Goal: Book appointment/travel/reservation

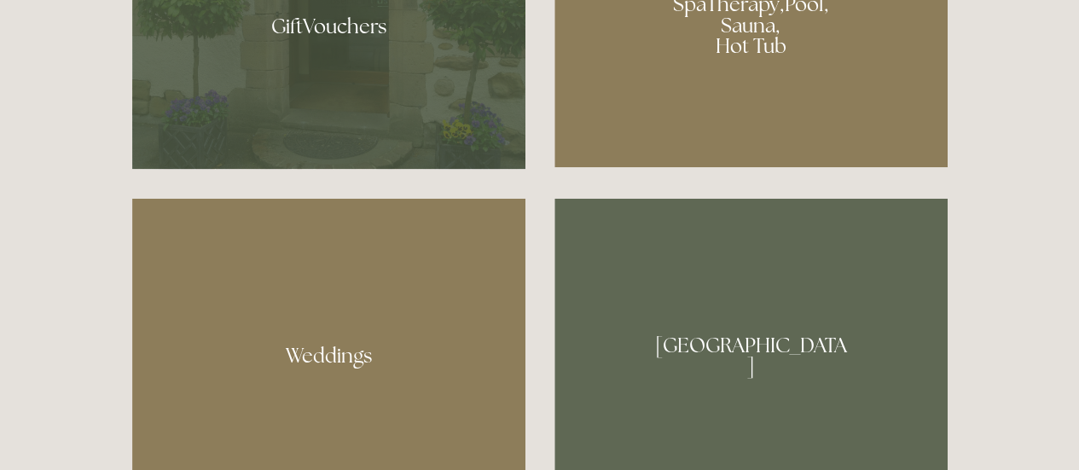
scroll to position [1194, 0]
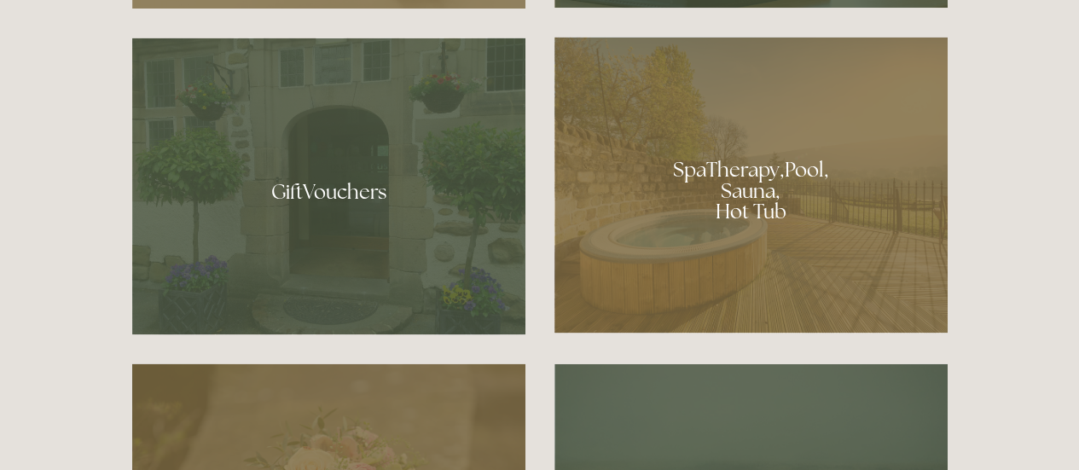
click at [859, 258] on div at bounding box center [750, 185] width 393 height 296
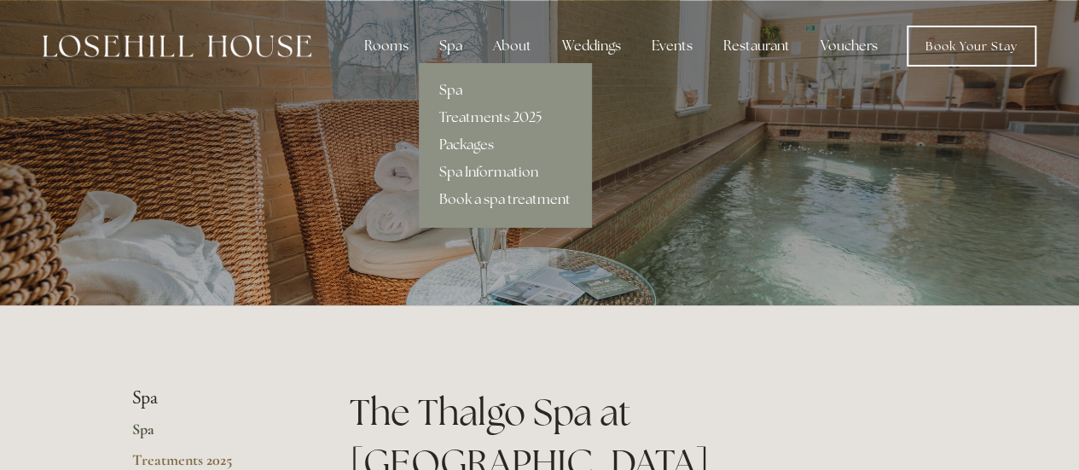
click at [460, 49] on div "Spa" at bounding box center [450, 46] width 50 height 34
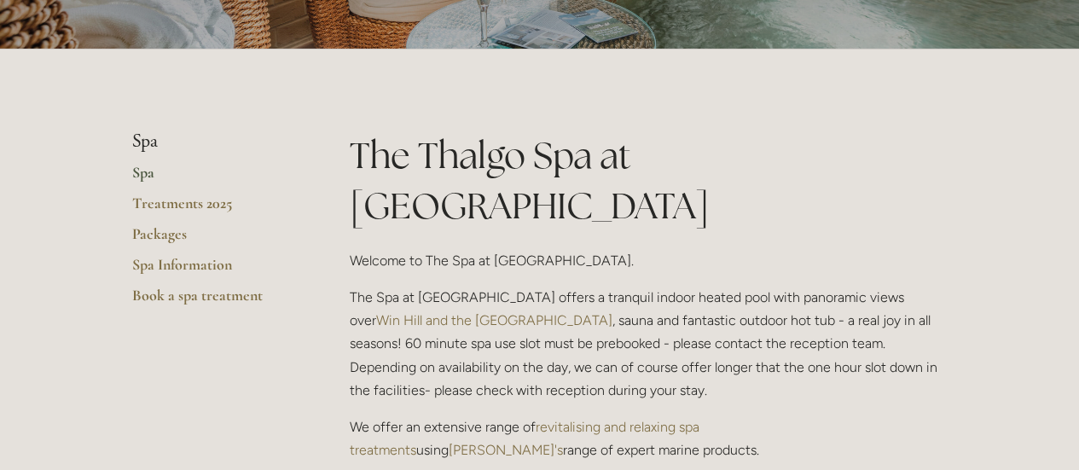
scroll to position [341, 0]
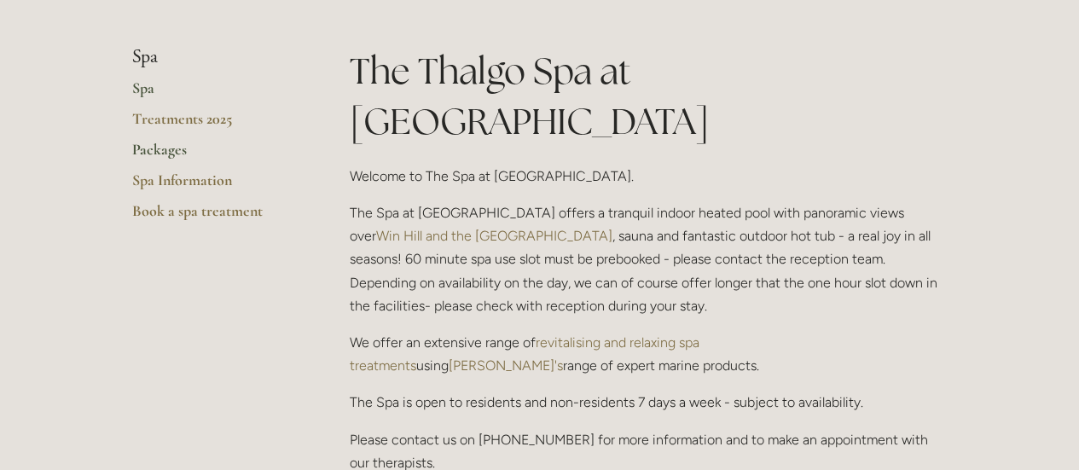
click at [178, 156] on link "Packages" at bounding box center [213, 155] width 163 height 31
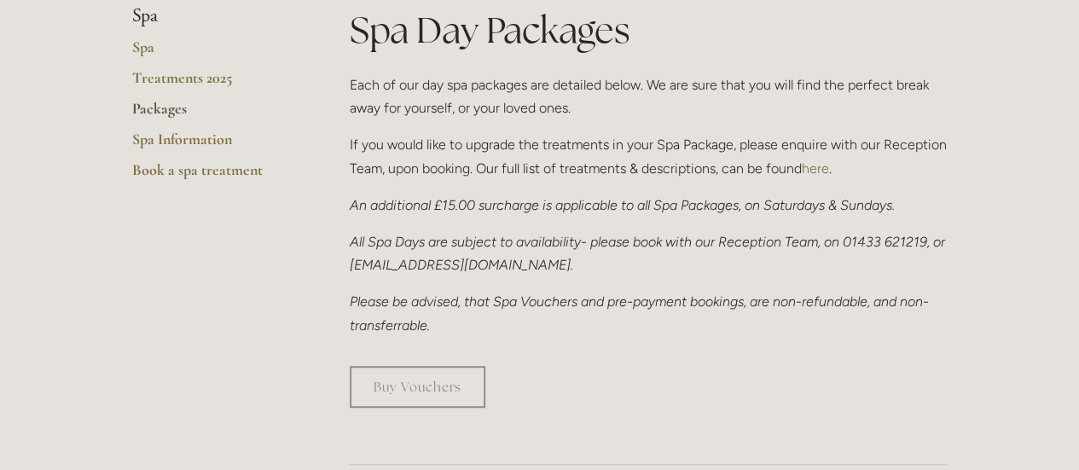
scroll to position [341, 0]
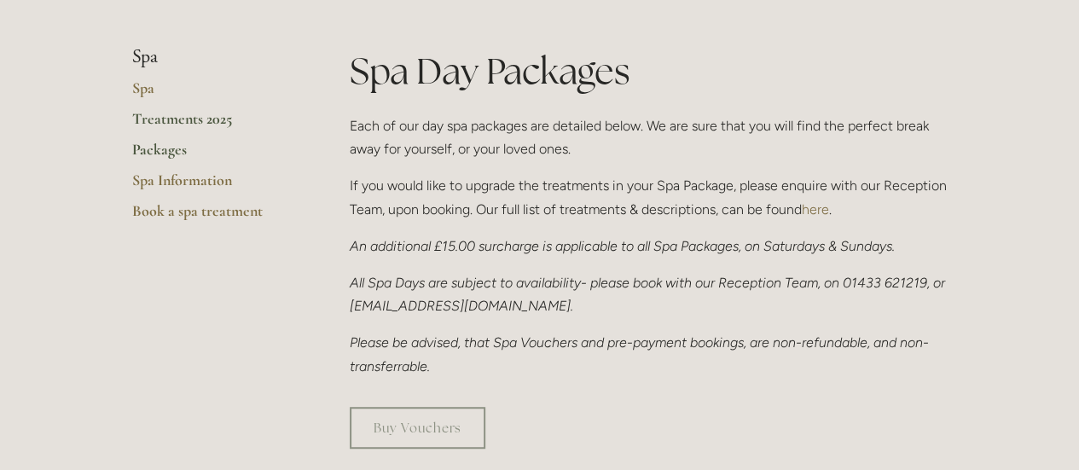
click at [168, 117] on link "Treatments 2025" at bounding box center [213, 124] width 163 height 31
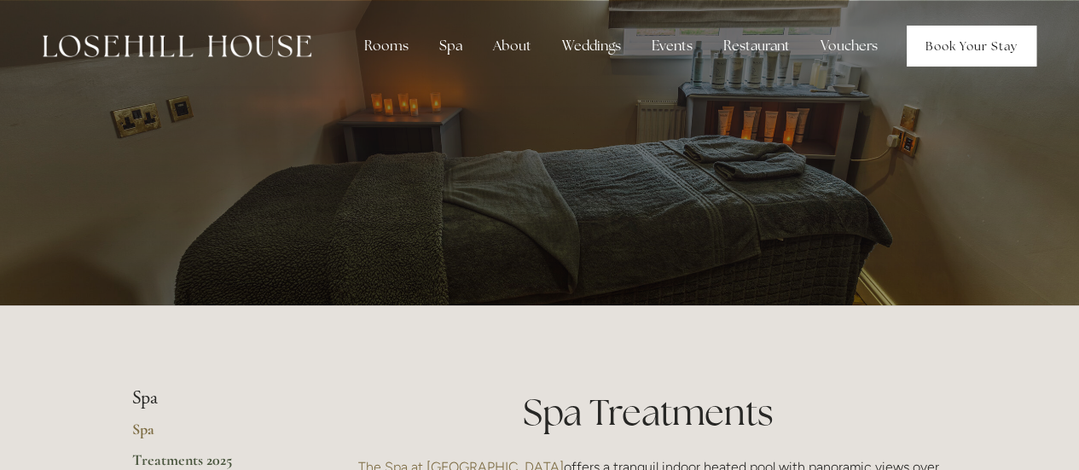
click at [958, 38] on link "Book Your Stay" at bounding box center [971, 46] width 130 height 41
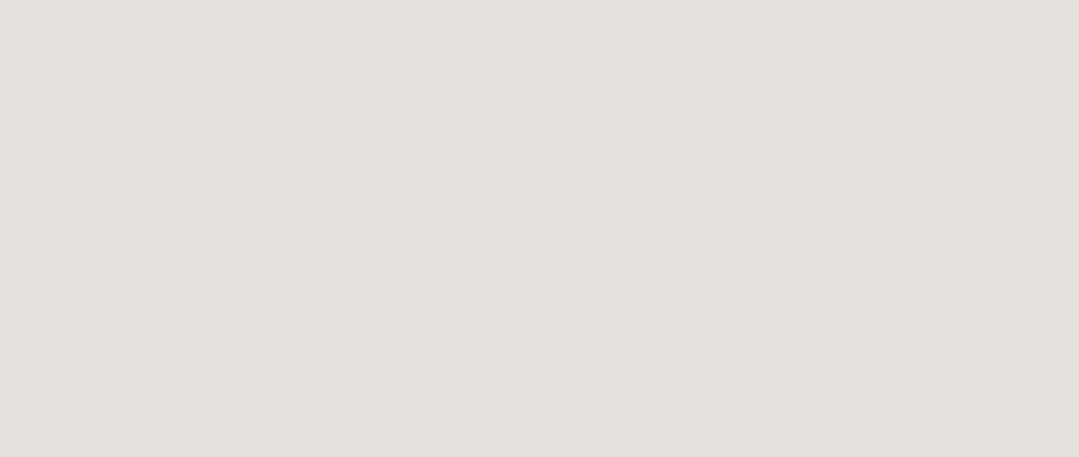
scroll to position [1876, 0]
